Goal: Information Seeking & Learning: Check status

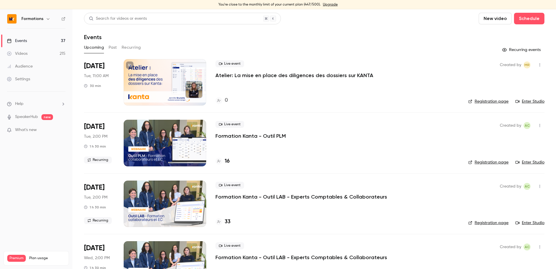
click at [227, 222] on h4 "33" at bounding box center [228, 222] width 6 height 8
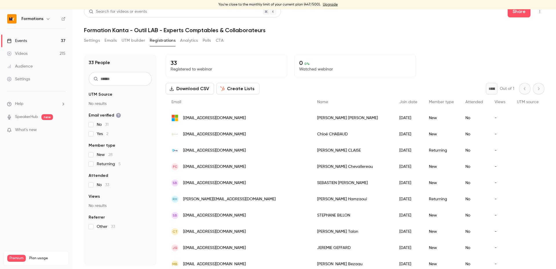
scroll to position [7, 0]
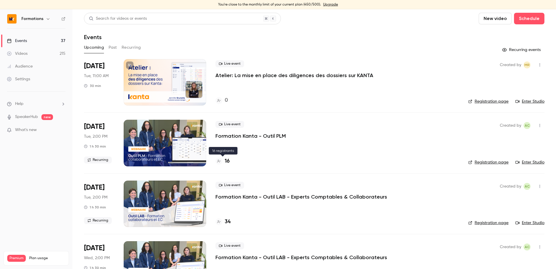
click at [228, 162] on h4 "16" at bounding box center [227, 161] width 5 height 8
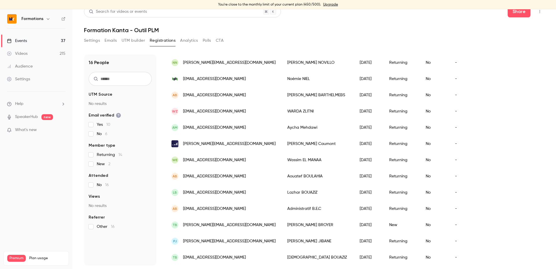
scroll to position [108, 0]
click at [32, 47] on link "Events 37" at bounding box center [36, 40] width 72 height 13
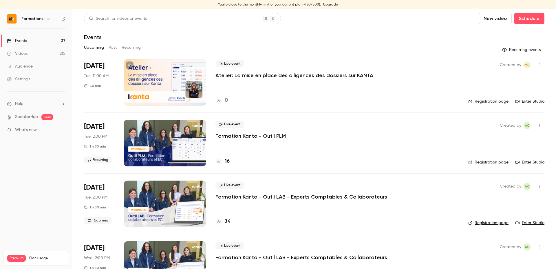
click at [130, 50] on button "Recurring" at bounding box center [131, 47] width 19 height 9
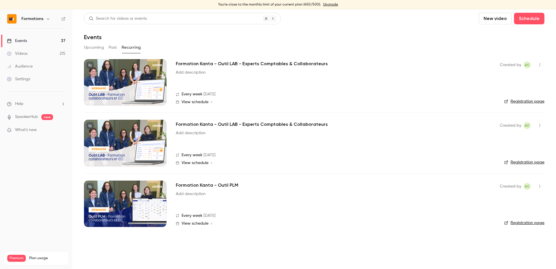
click at [515, 161] on link "Registration page" at bounding box center [525, 162] width 40 height 6
click at [531, 221] on link "Registration page" at bounding box center [525, 223] width 40 height 6
click at [539, 163] on link "Registration page" at bounding box center [525, 162] width 40 height 6
click at [520, 102] on link "Registration page" at bounding box center [525, 102] width 40 height 6
click at [96, 47] on button "Upcoming" at bounding box center [94, 47] width 20 height 9
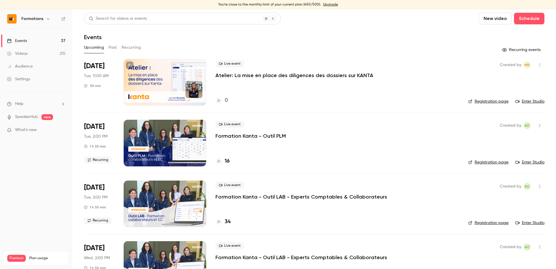
click at [209, 47] on div "Upcoming Past Recurring" at bounding box center [314, 47] width 461 height 9
click at [227, 159] on h4 "16" at bounding box center [227, 161] width 5 height 8
click at [497, 163] on link "Registration page" at bounding box center [489, 162] width 40 height 6
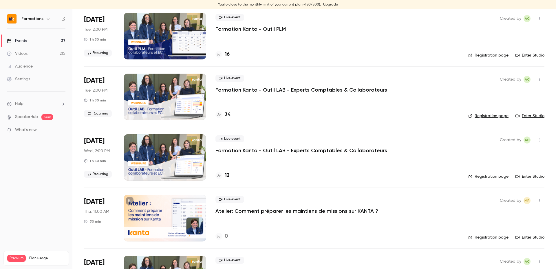
scroll to position [110, 0]
